Goal: Task Accomplishment & Management: Manage account settings

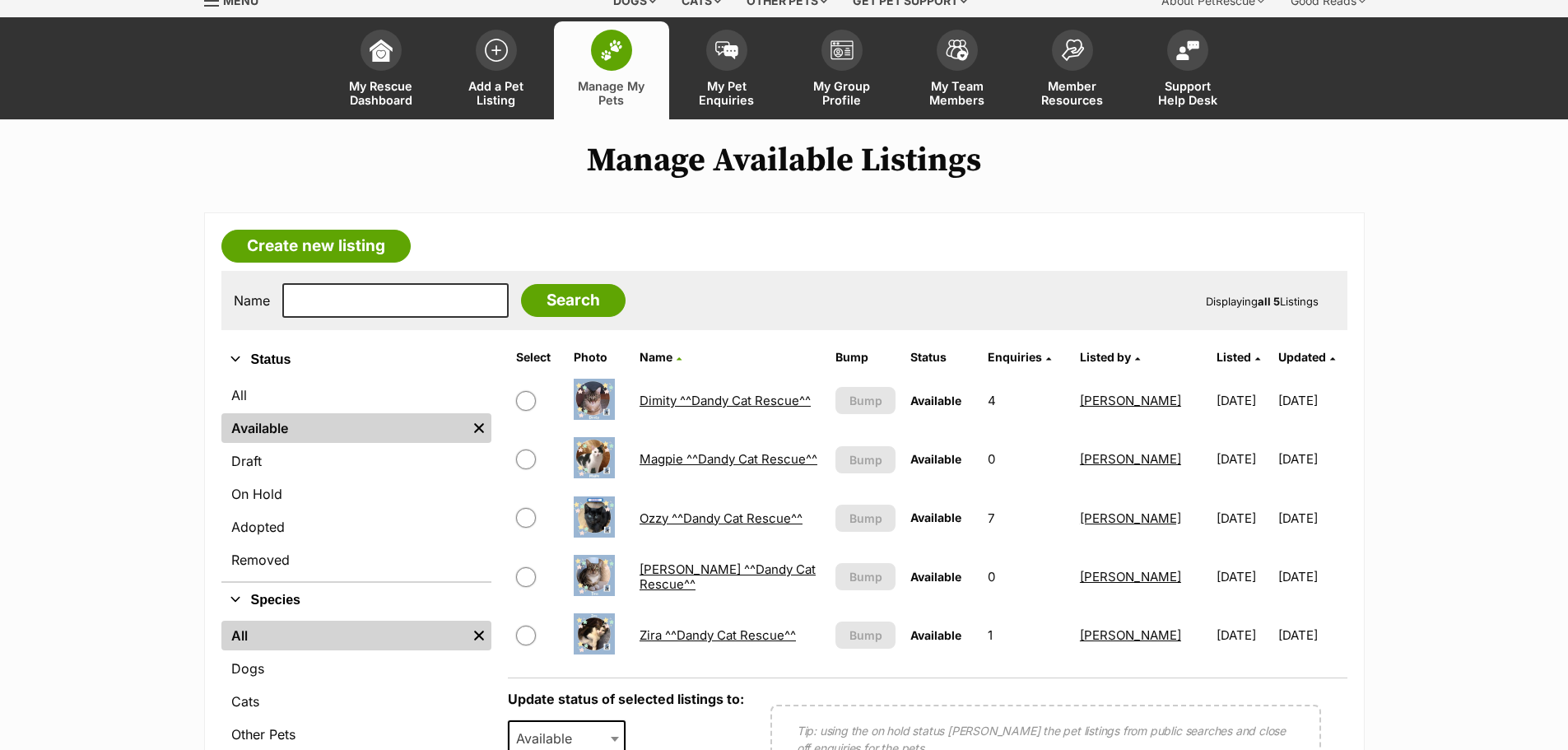
scroll to position [164, 0]
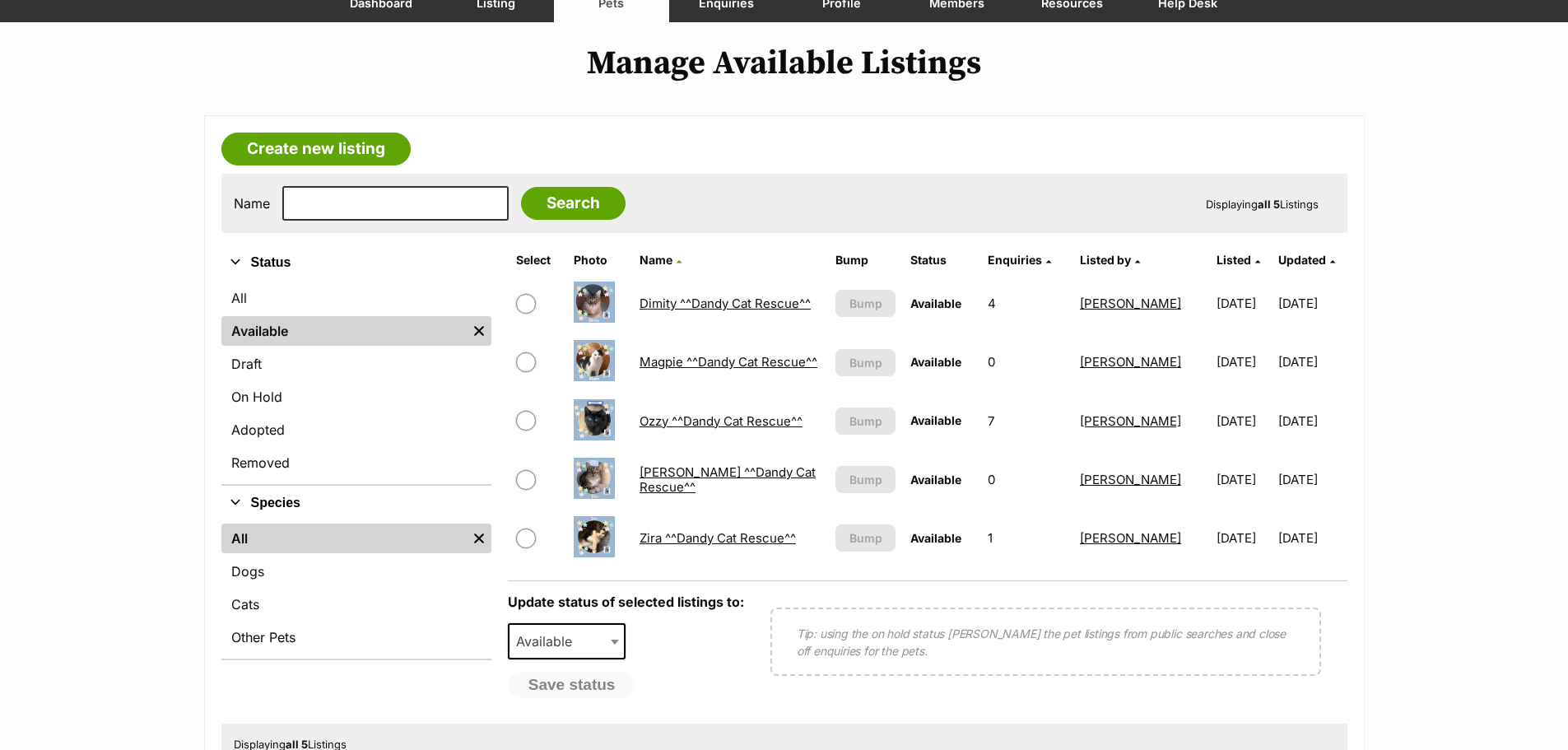
click at [670, 354] on link "Magpie ^^Dandy Cat Rescue^^" at bounding box center [727, 362] width 178 height 15
click at [668, 422] on link "Ozzy ^^Dandy Cat Rescue^^" at bounding box center [721, 421] width 163 height 15
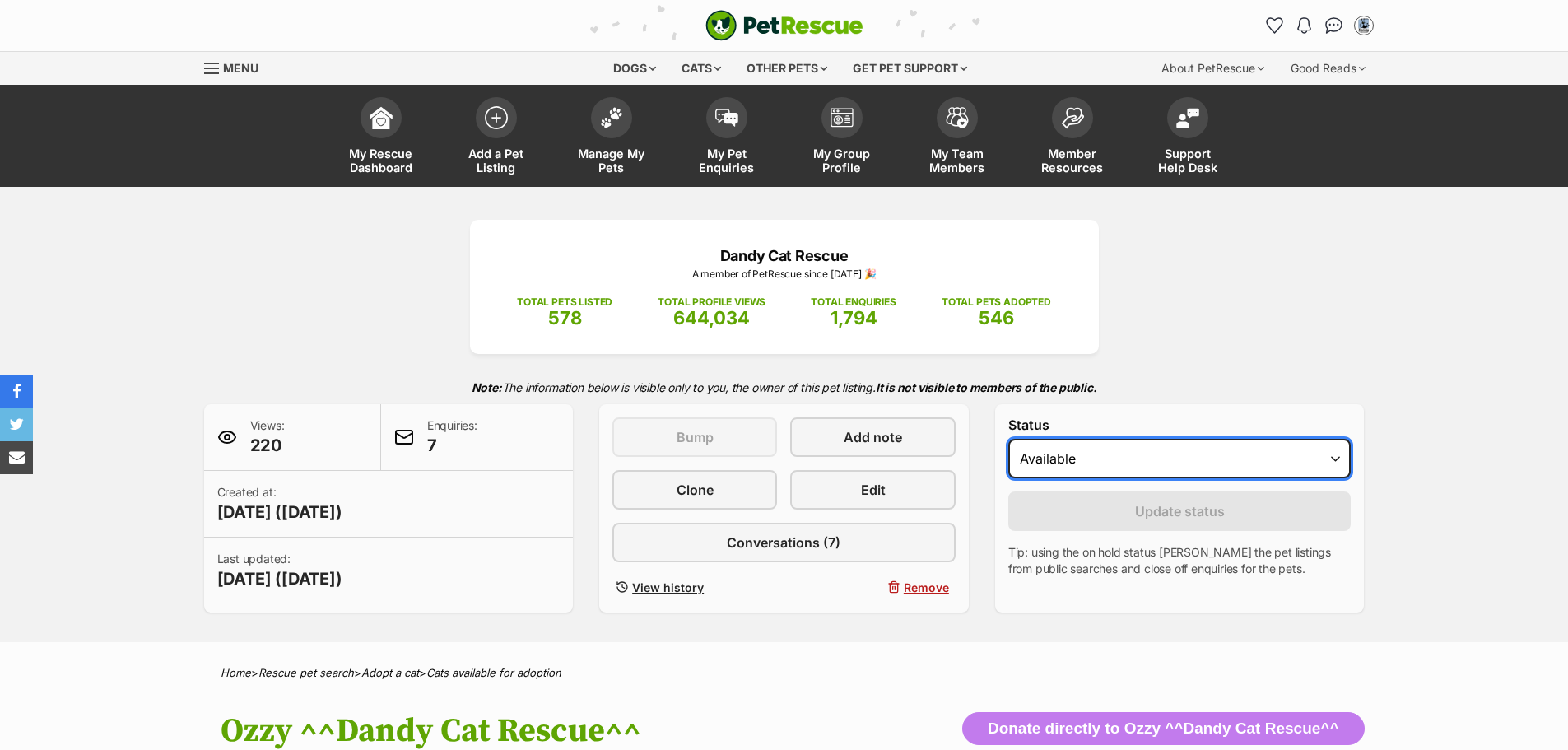
drag, startPoint x: 1330, startPoint y: 456, endPoint x: 1332, endPoint y: 477, distance: 21.1
click at [1330, 456] on select "Draft - not available as listing has enquires Available On hold Adopted" at bounding box center [1180, 459] width 343 height 40
select select "on_hold"
click at [1009, 439] on select "Draft - not available as listing has enquires Available On hold Adopted" at bounding box center [1180, 459] width 343 height 40
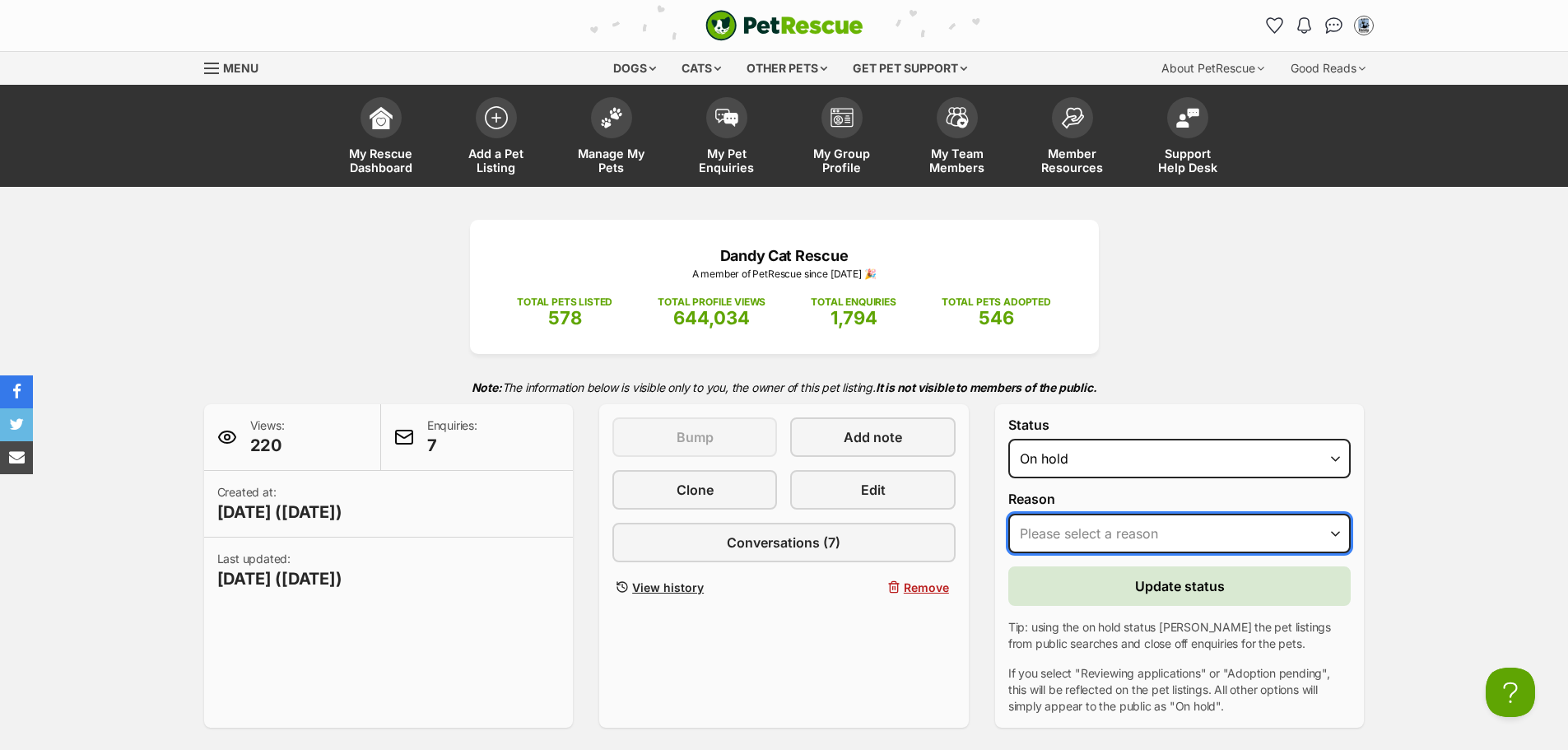
click at [1332, 530] on select "Please select a reason Medical reasons Reviewing applications Adoption pending …" at bounding box center [1180, 534] width 343 height 40
select select "reviewing_applications"
click at [1009, 514] on select "Please select a reason Medical reasons Reviewing applications Adoption pending …" at bounding box center [1180, 534] width 343 height 40
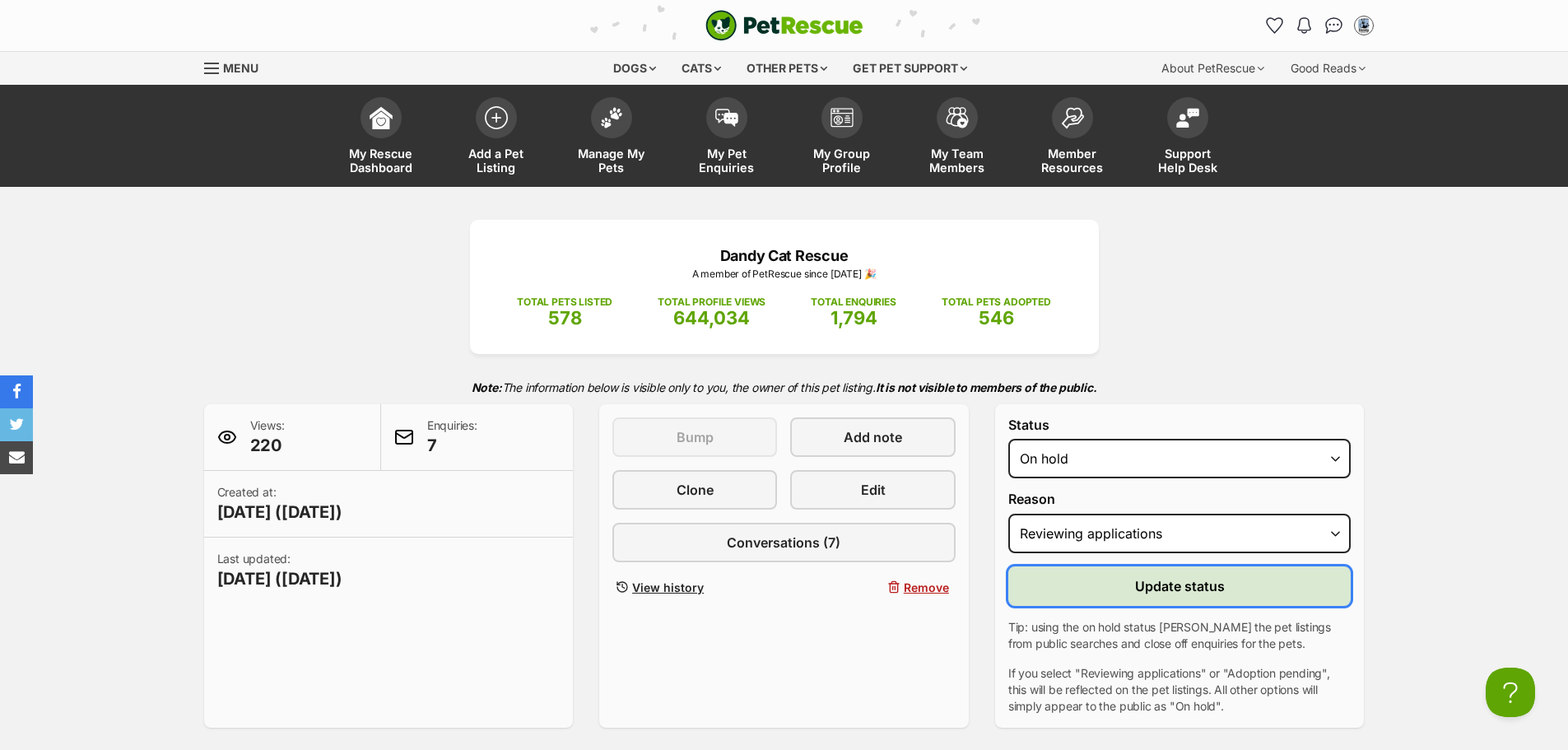
click at [1142, 591] on span "Update status" at bounding box center [1180, 586] width 89 height 20
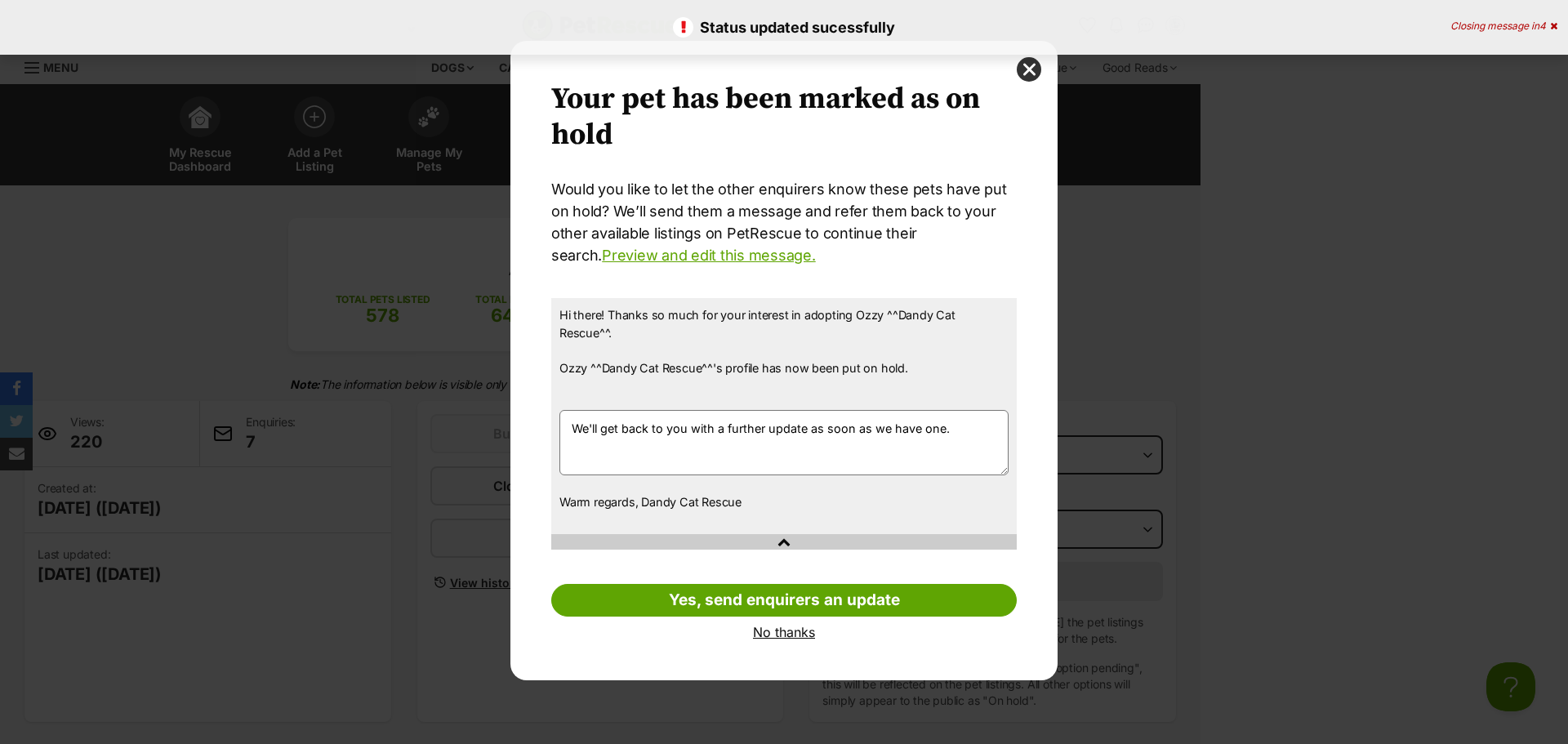
click at [781, 624] on link "No thanks" at bounding box center [784, 632] width 466 height 15
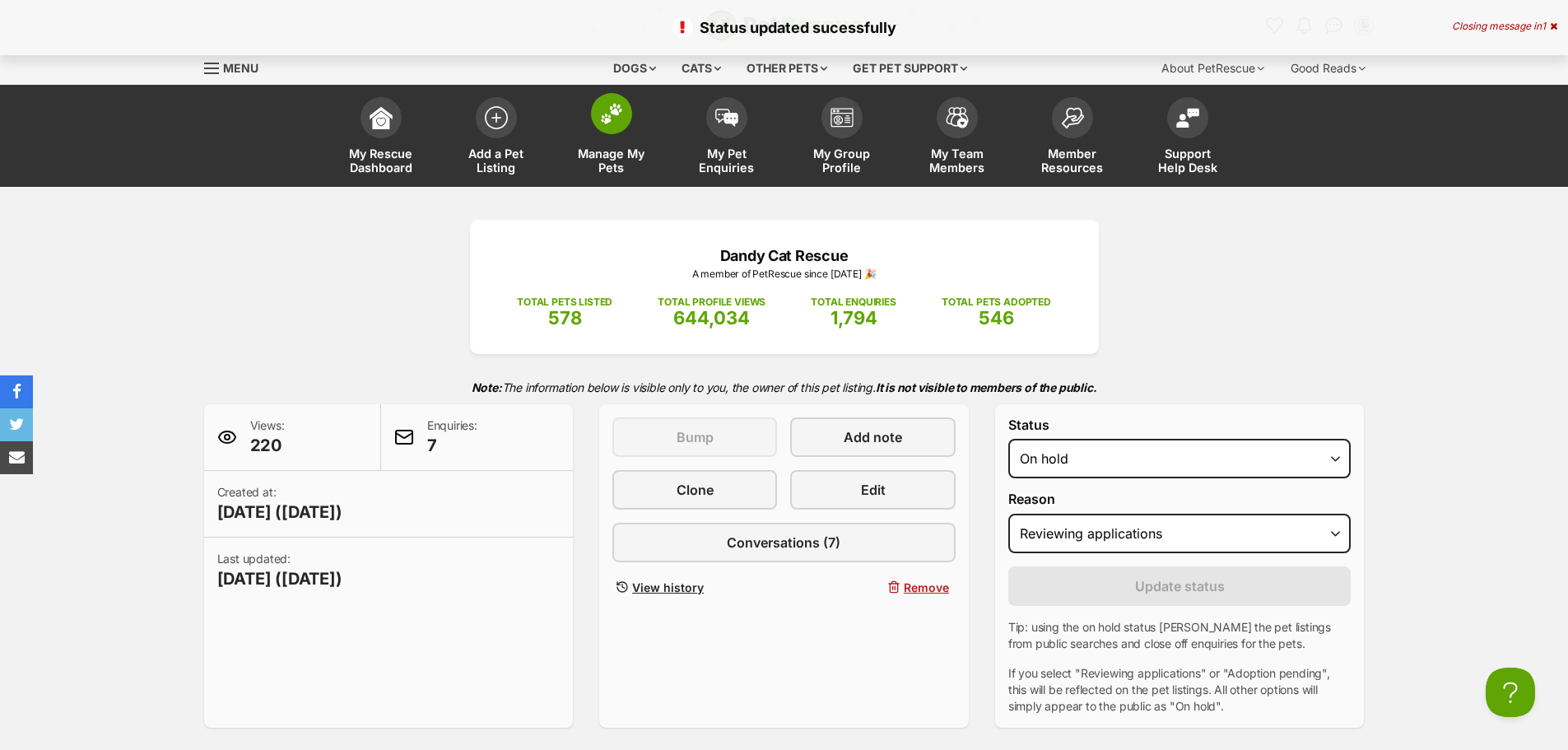
click at [608, 114] on img at bounding box center [612, 113] width 23 height 22
